Goal: Task Accomplishment & Management: Use online tool/utility

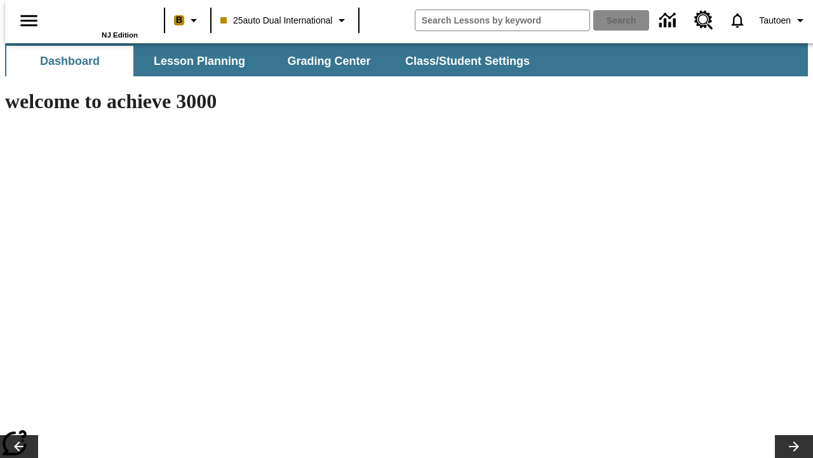
type input "-1"
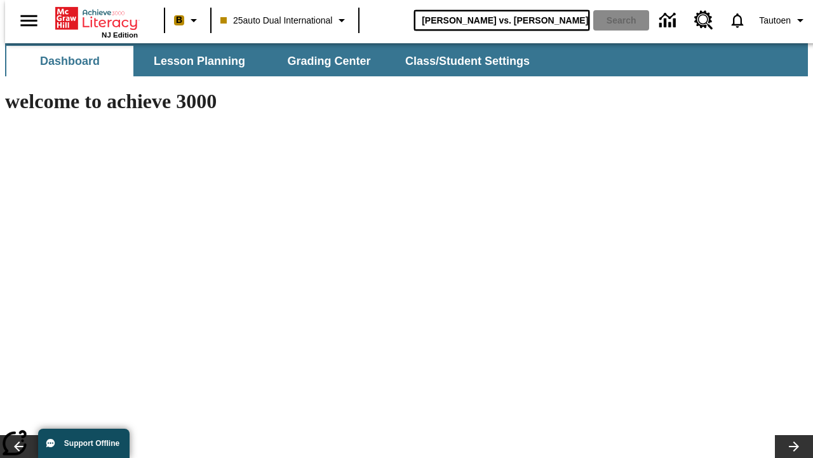
type input "Michelangelo vs. Leonardo"
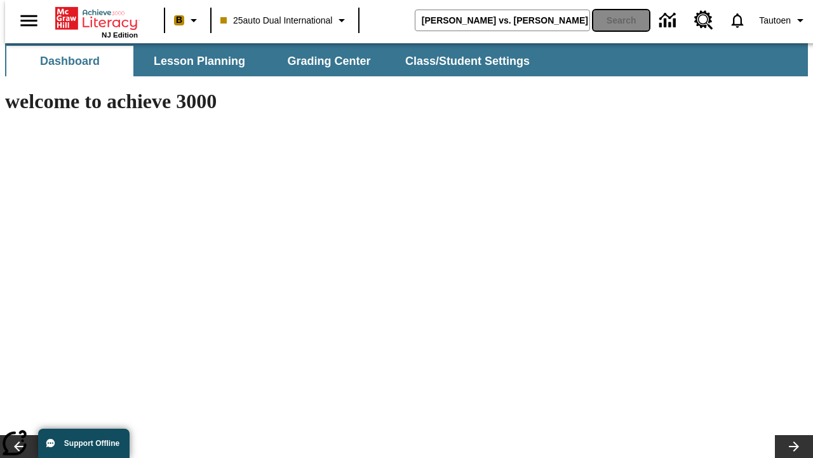
click at [613, 20] on button "Search" at bounding box center [622, 20] width 56 height 20
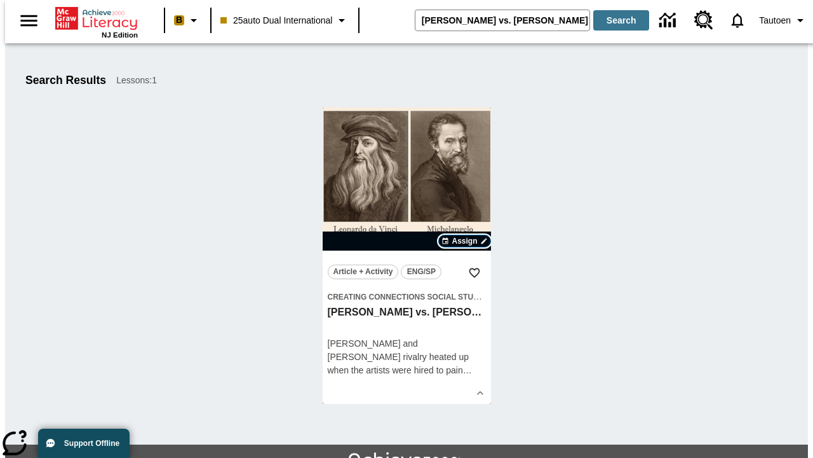
click at [465, 241] on span "Assign" at bounding box center [464, 240] width 25 height 11
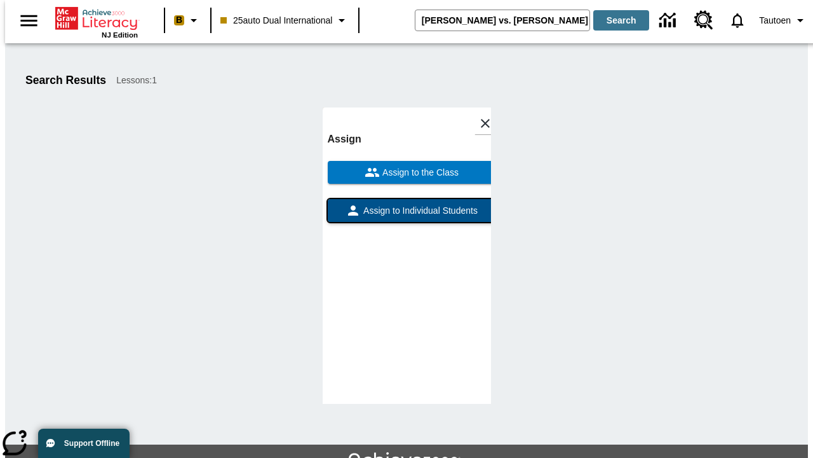
click at [407, 204] on span "Assign to Individual Students" at bounding box center [419, 210] width 117 height 13
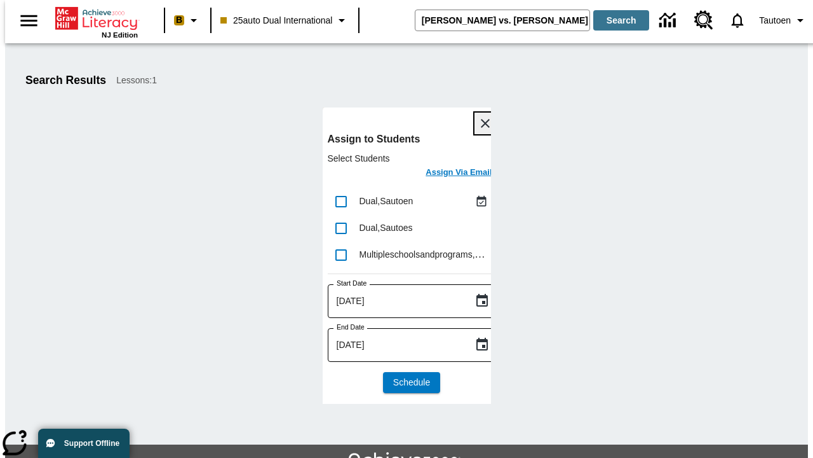
scroll to position [69, 0]
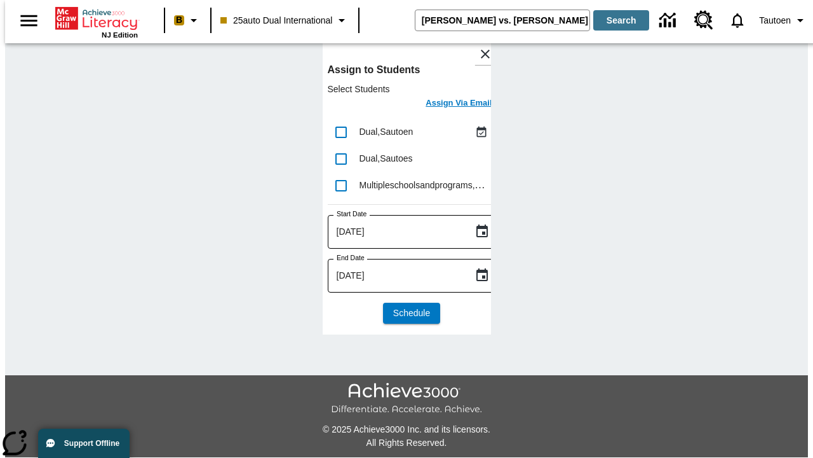
click at [341, 132] on input "lesson details" at bounding box center [341, 132] width 27 height 27
checkbox input "true"
click at [449, 104] on h6 "Assign Via Email" at bounding box center [459, 103] width 66 height 15
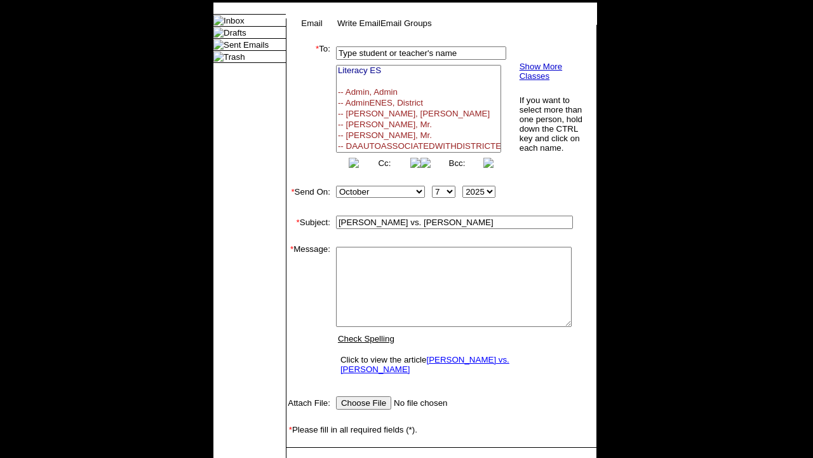
select select
click at [305, 457] on link "Send" at bounding box center [305, 467] width 20 height 10
